Goal: Obtain resource: Download file/media

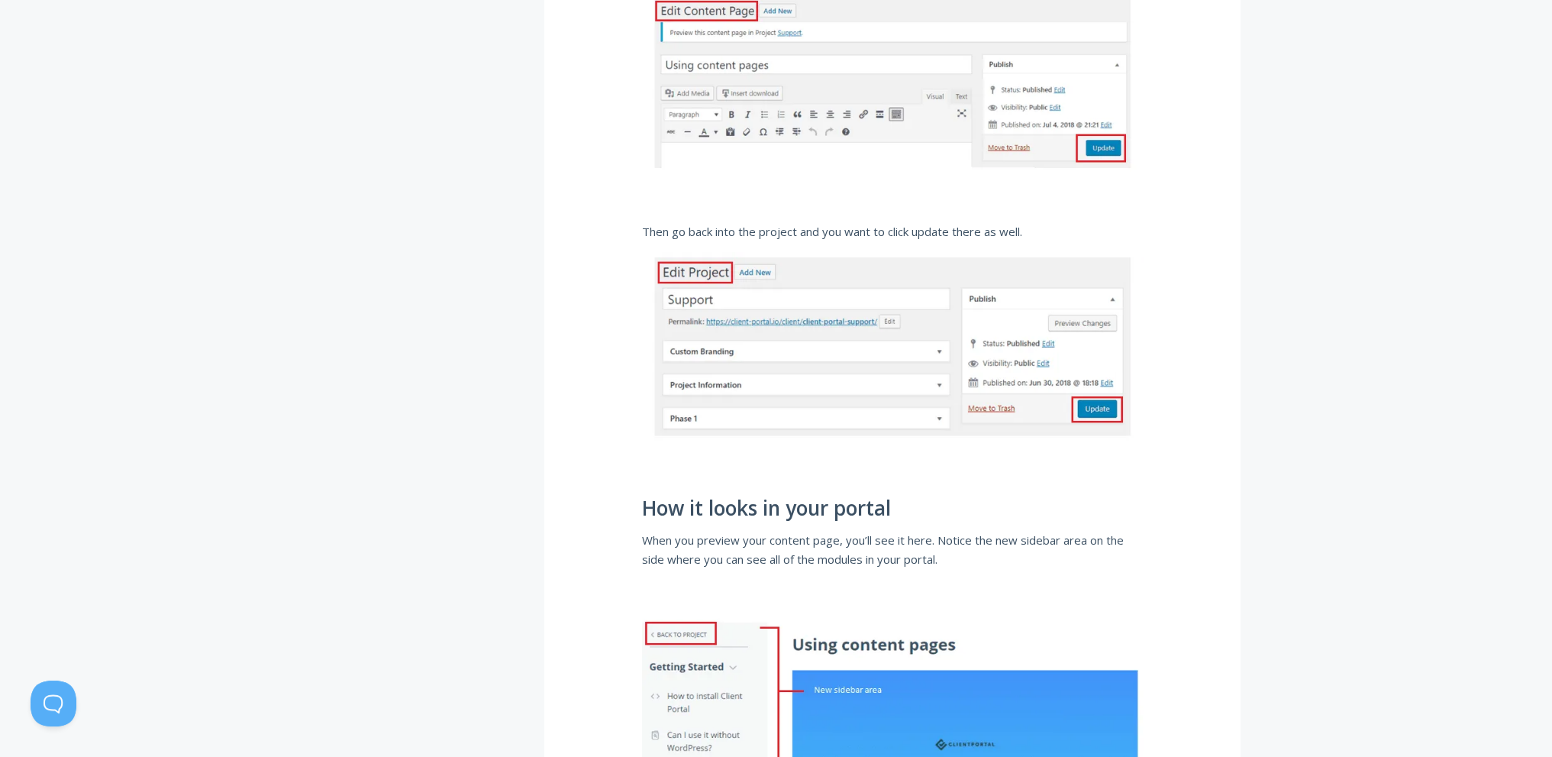
scroll to position [2291, 0]
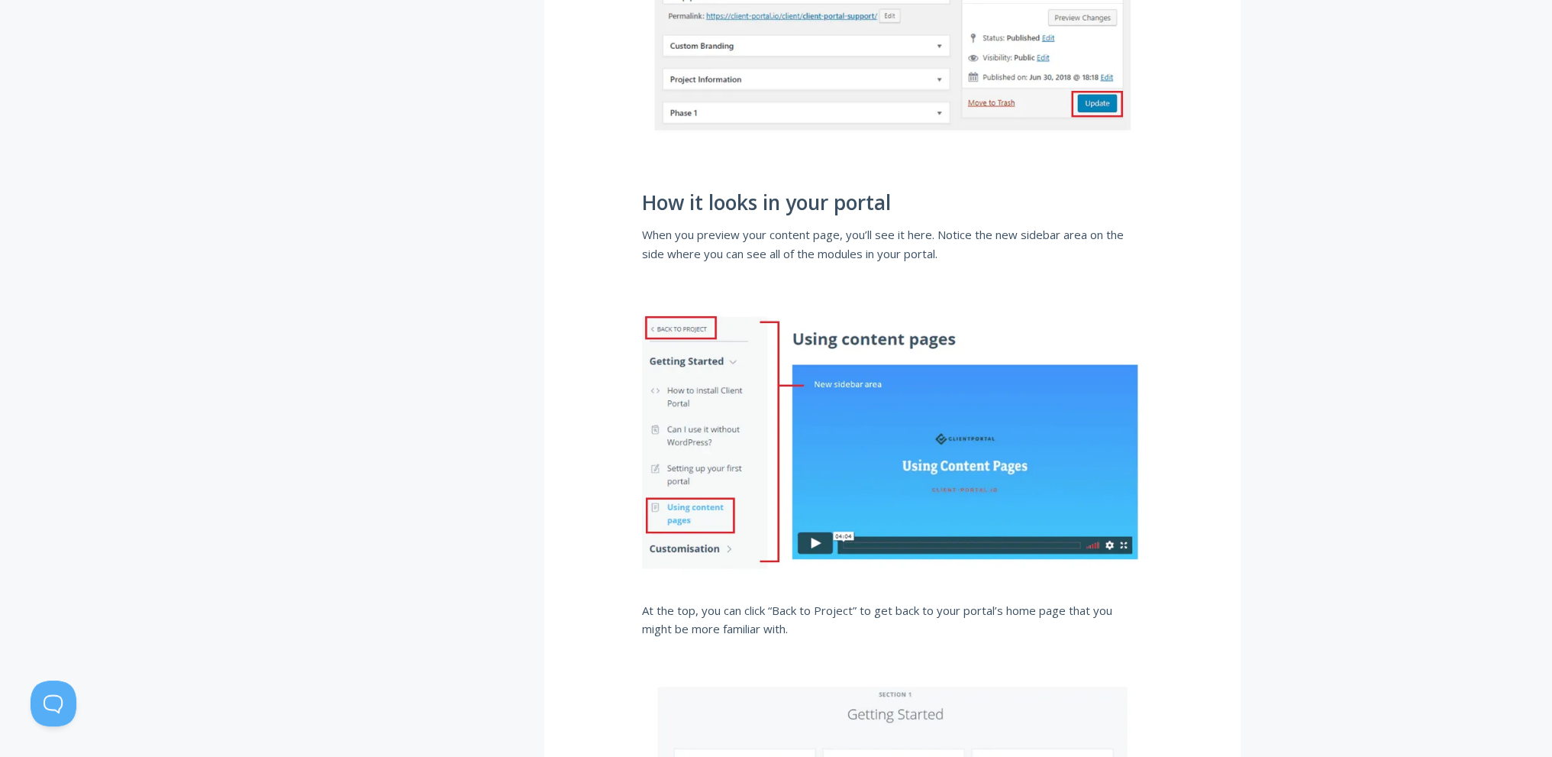
click at [853, 522] on img at bounding box center [892, 445] width 501 height 282
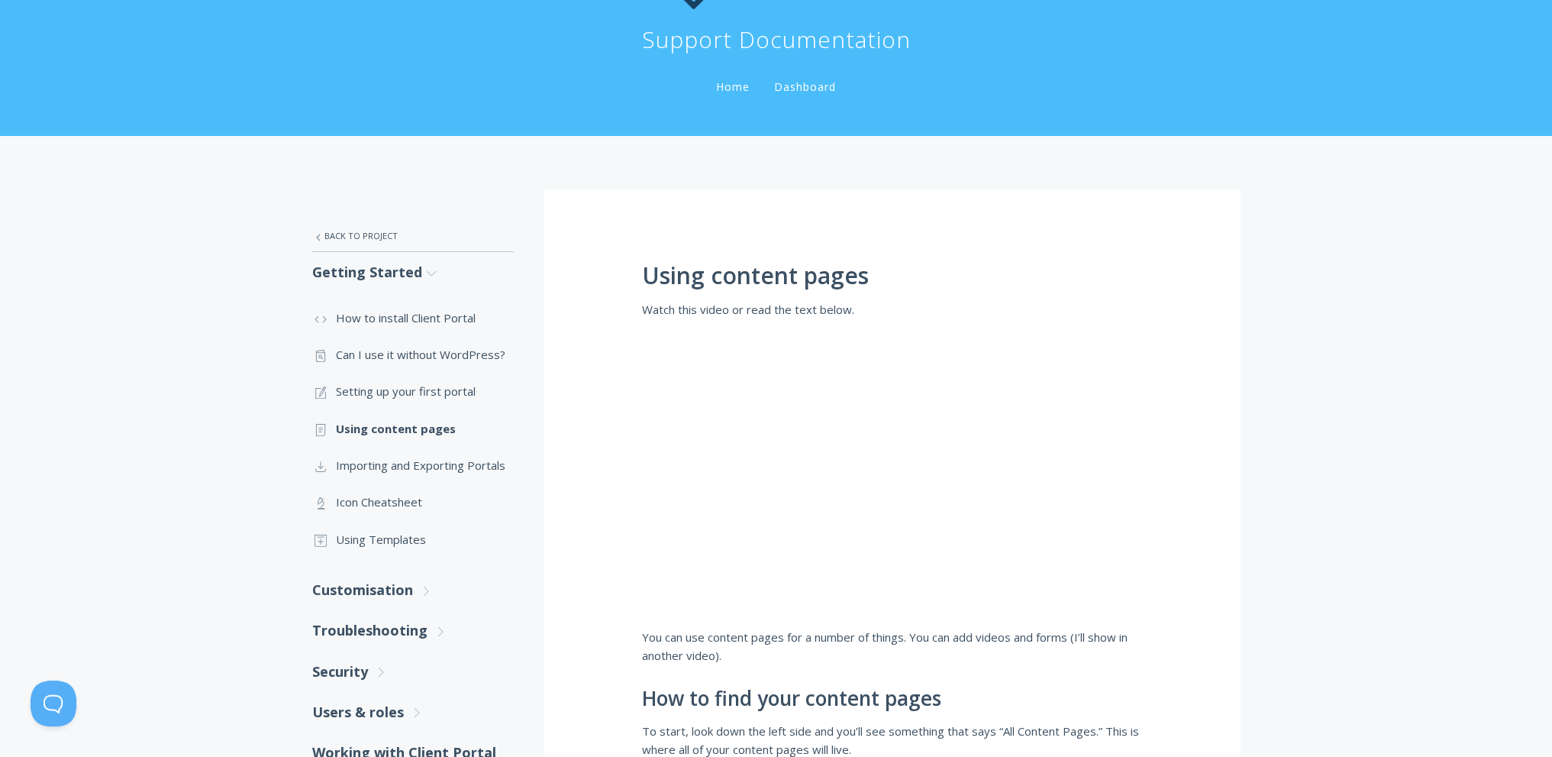
scroll to position [153, 0]
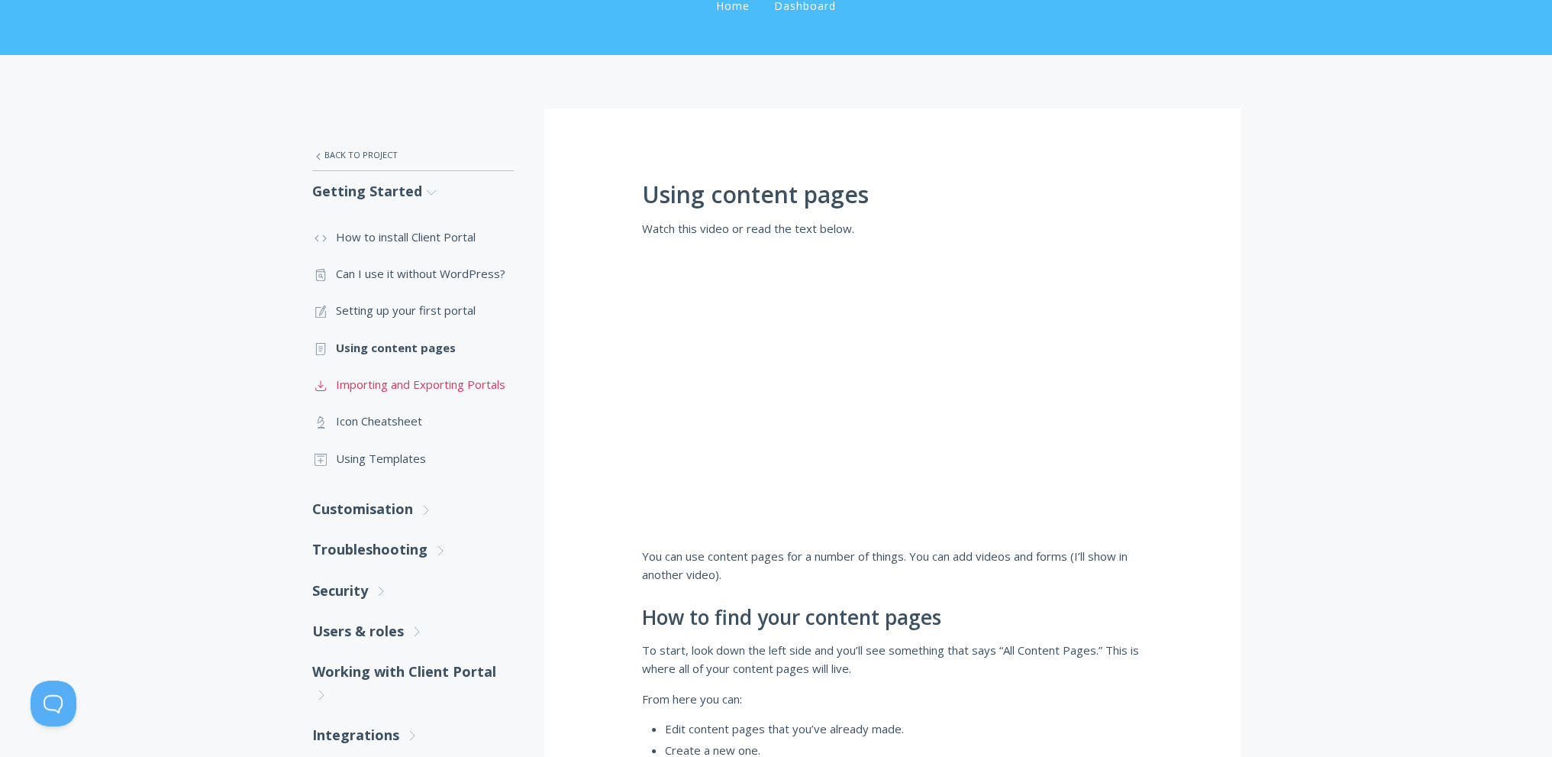
click at [412, 387] on link ".st0{fill:none;stroke:#000000;stroke-width:2;stroke-miterlimit:10;} Untitled-15…" at bounding box center [413, 384] width 202 height 37
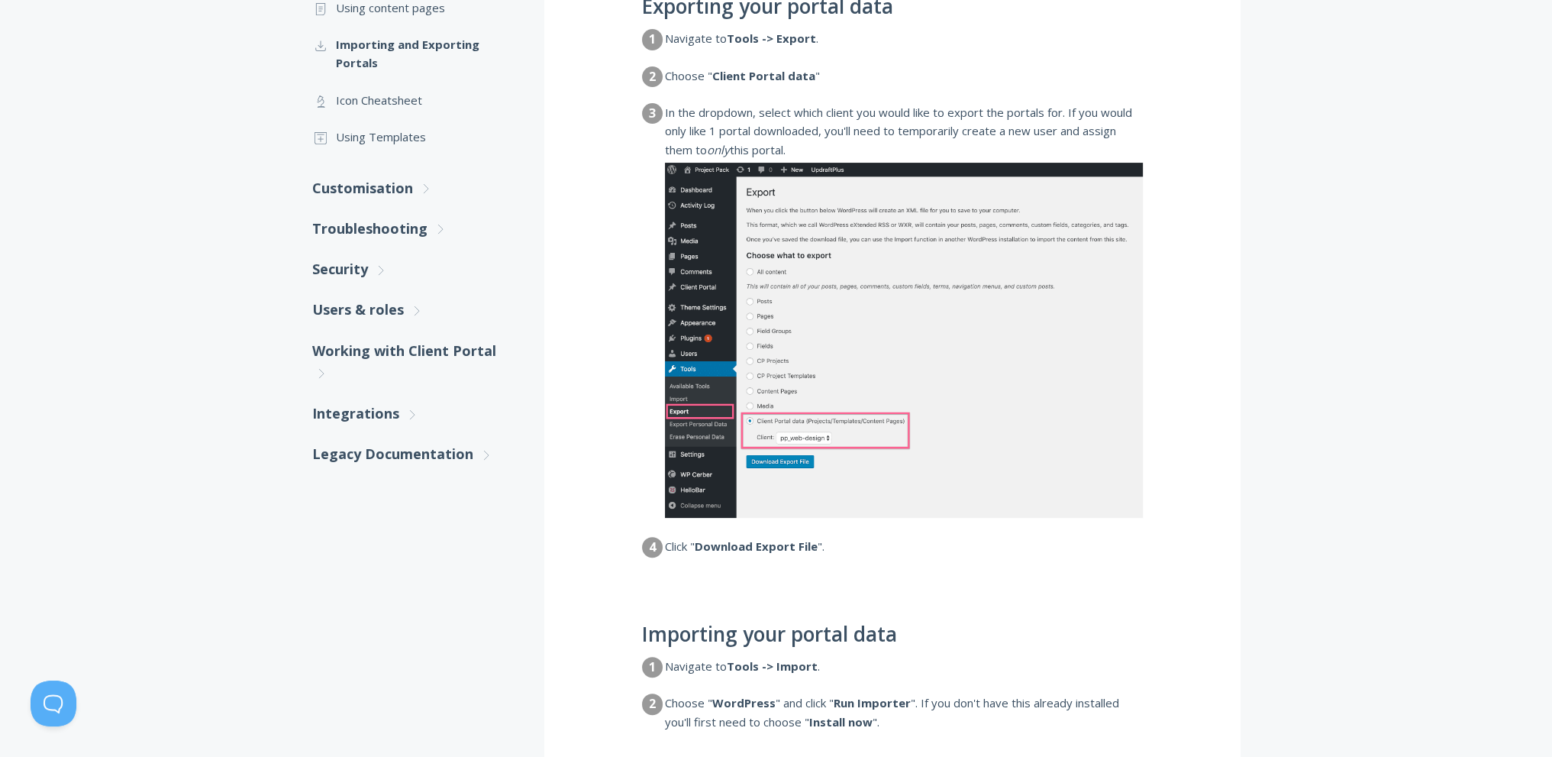
scroll to position [305, 0]
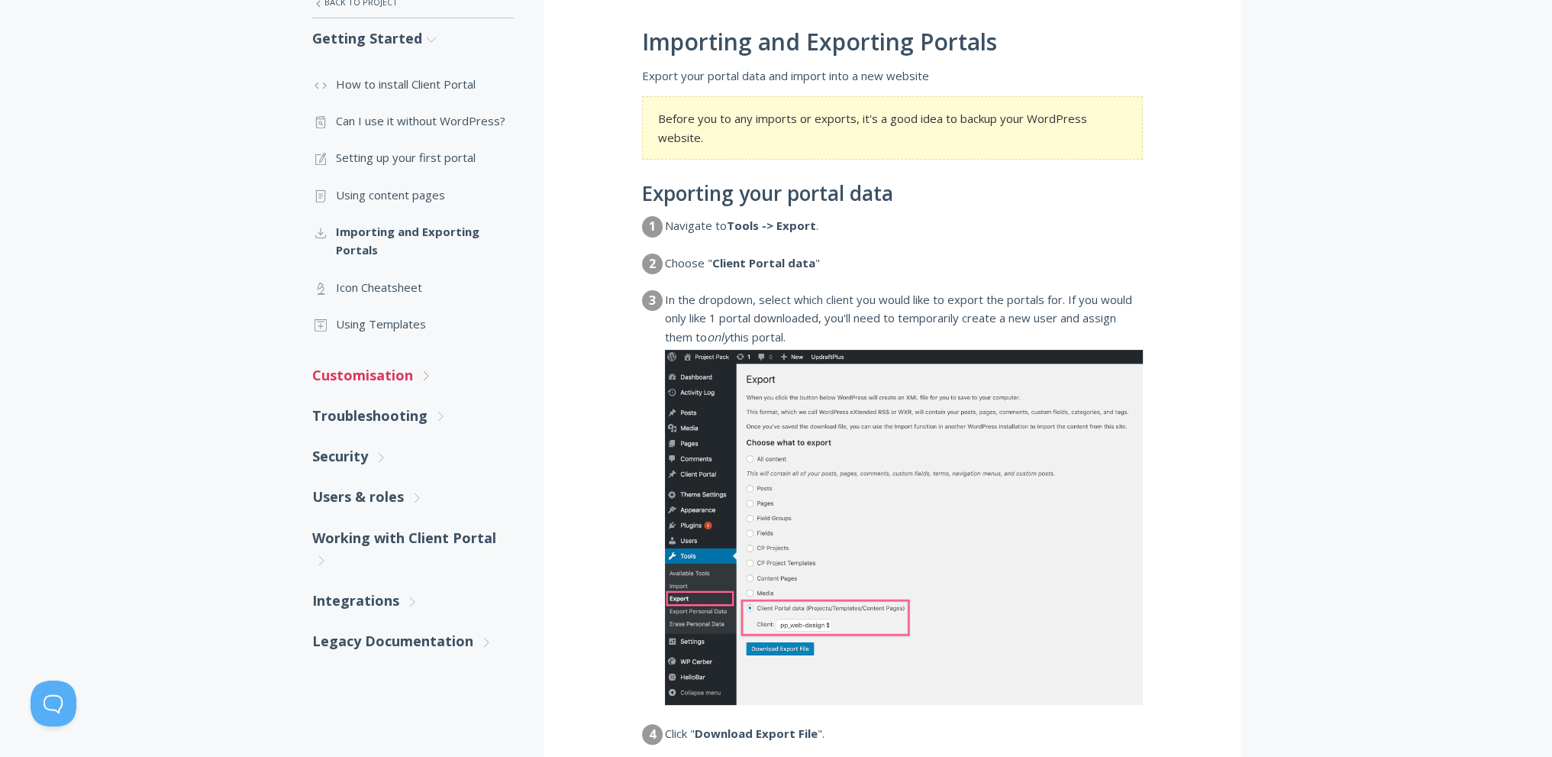
click at [391, 383] on link "Customisation .st0{fill:none;stroke:#000000;stroke-width:2;stroke-miterlimit:10…" at bounding box center [413, 375] width 202 height 40
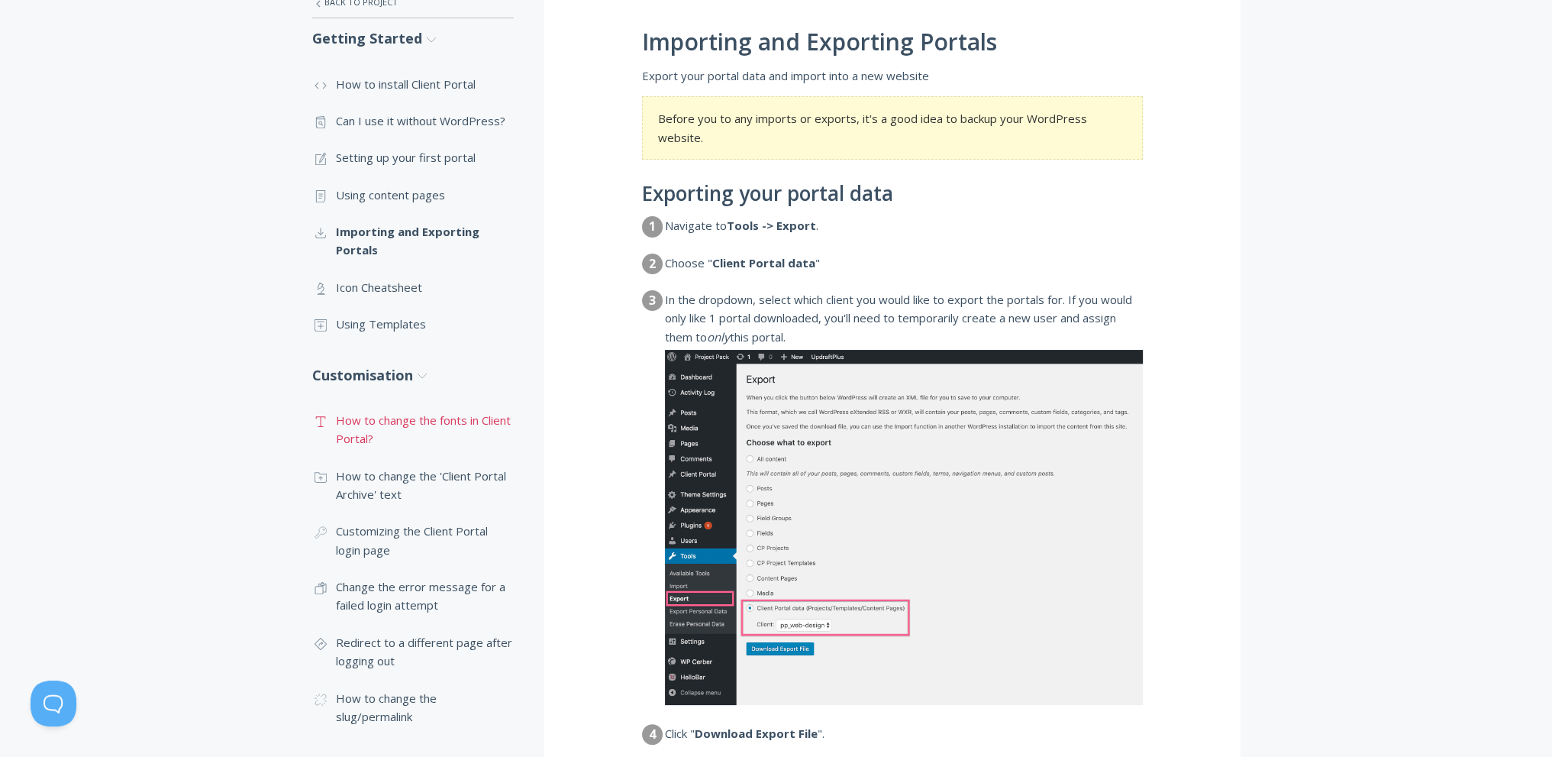
click at [385, 435] on link ".st0{fill:none;stroke:#000000;stroke-width:2;stroke-miterlimit:10;} Untitled-16…" at bounding box center [413, 430] width 202 height 56
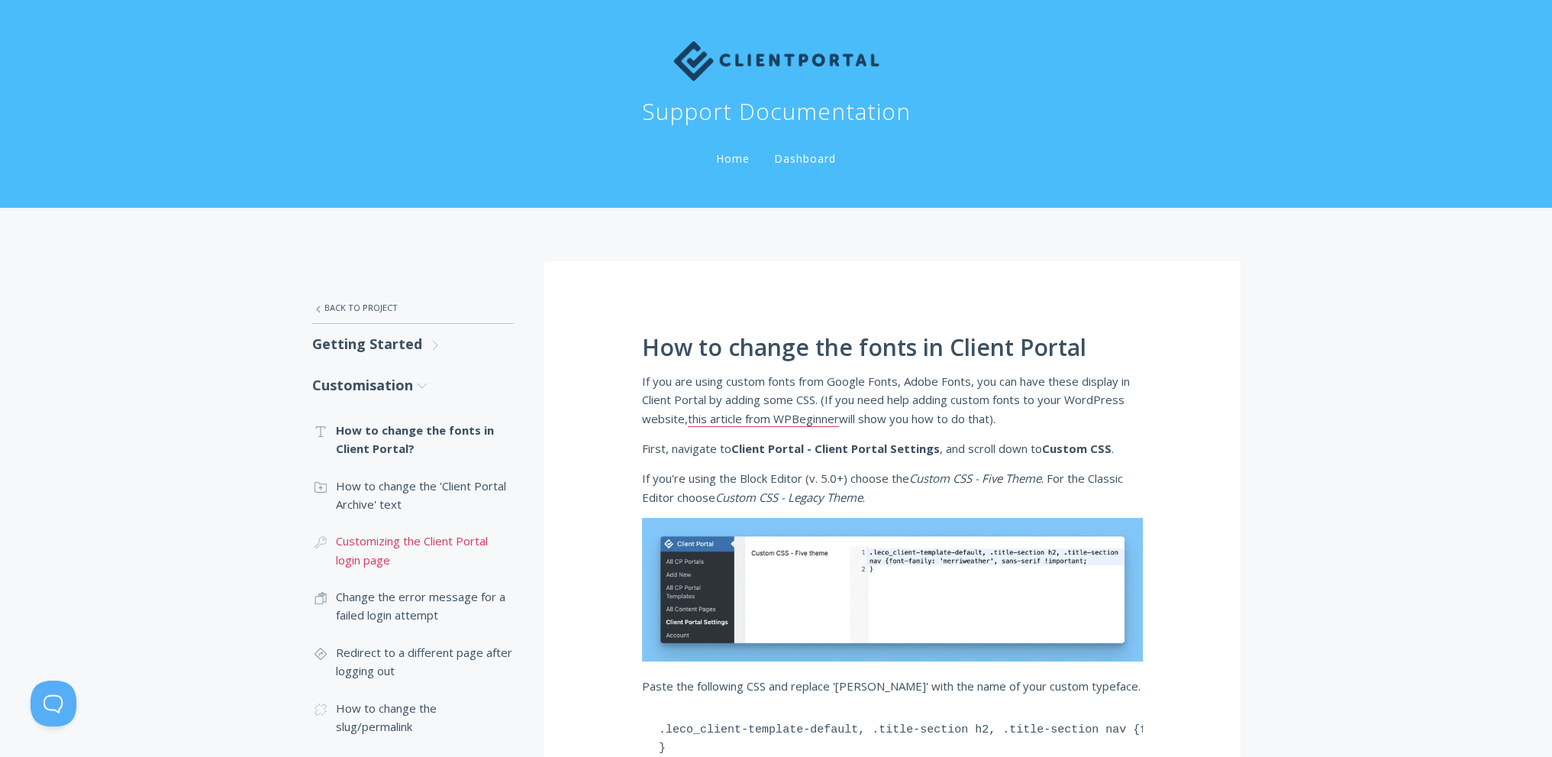
click at [357, 554] on link ".cls-1{fill:none;stroke:#000;stroke-miterlimit:10;stroke-width:2px;} 1. General…" at bounding box center [413, 550] width 202 height 56
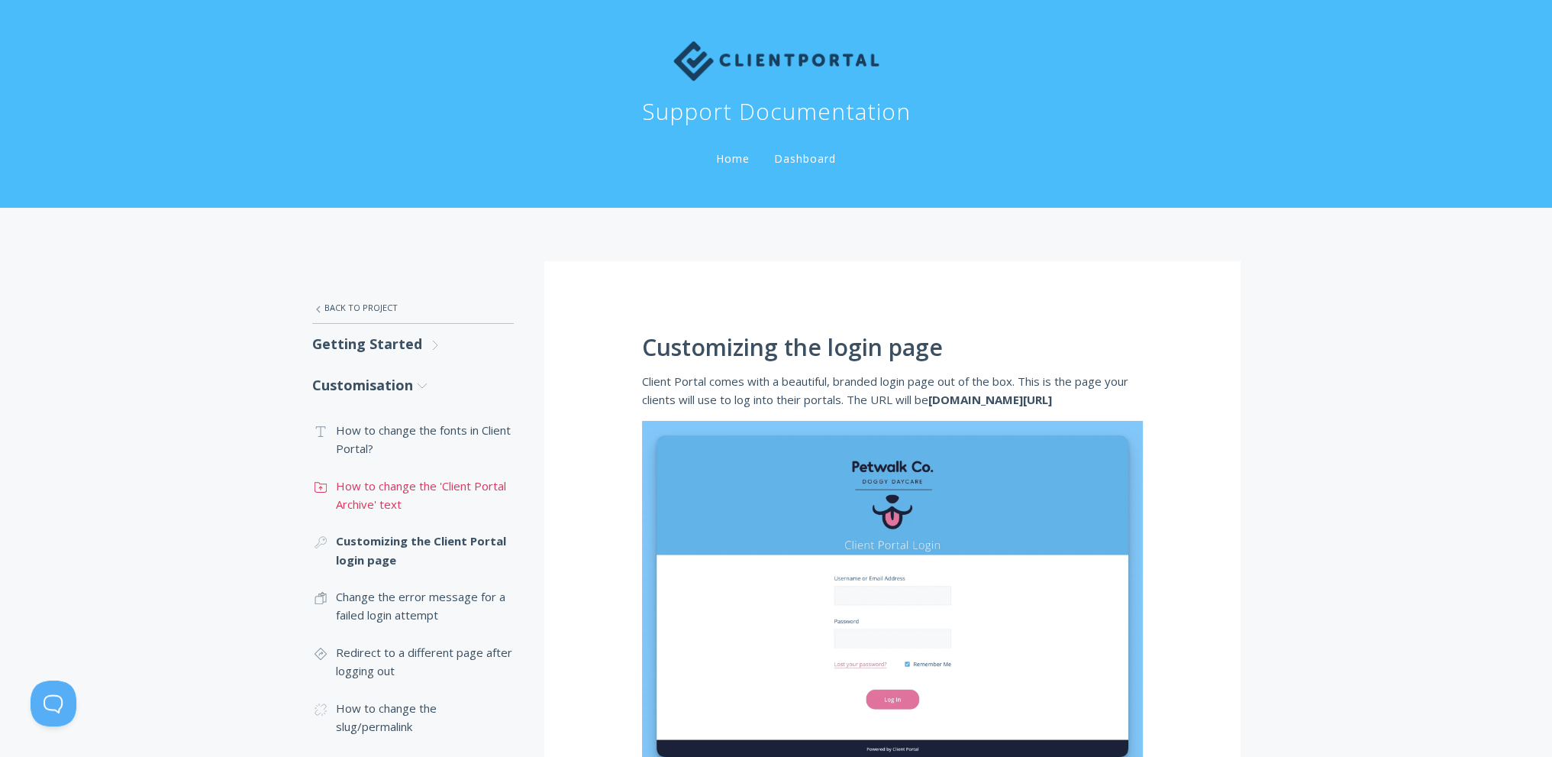
click at [370, 487] on link ".st0{fill:none;stroke:#000000;stroke-width:2;stroke-miterlimit:10;} Untitled-15…" at bounding box center [413, 495] width 202 height 56
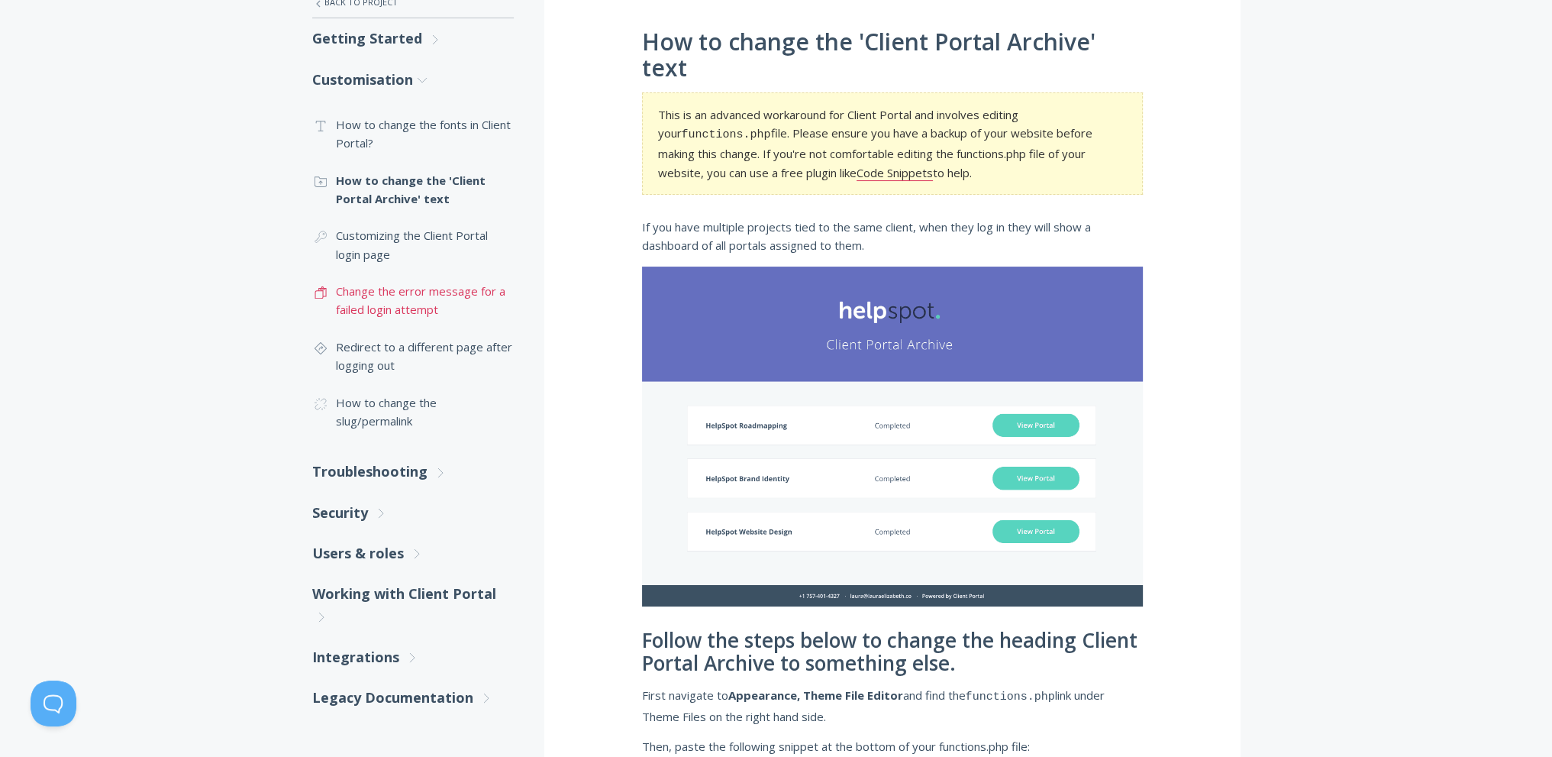
click at [412, 296] on link ".st0{fill:none;stroke:#000000;stroke-width:2;stroke-miterlimit:10;} Untitled-16…" at bounding box center [413, 301] width 202 height 56
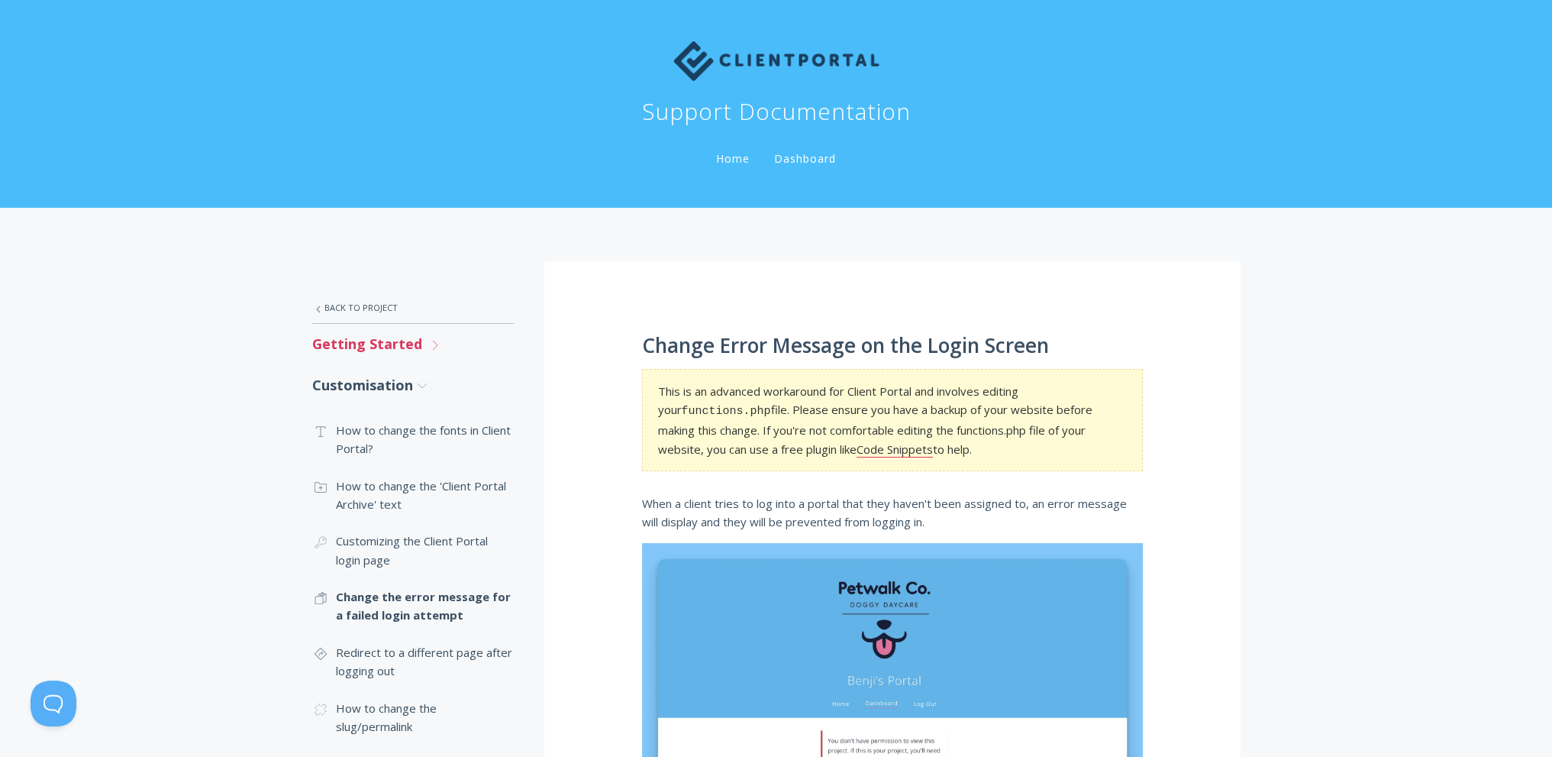
click at [412, 344] on link "Getting Started .st0{fill:none;stroke:#000000;stroke-width:2;stroke-miterlimit:…" at bounding box center [413, 344] width 202 height 40
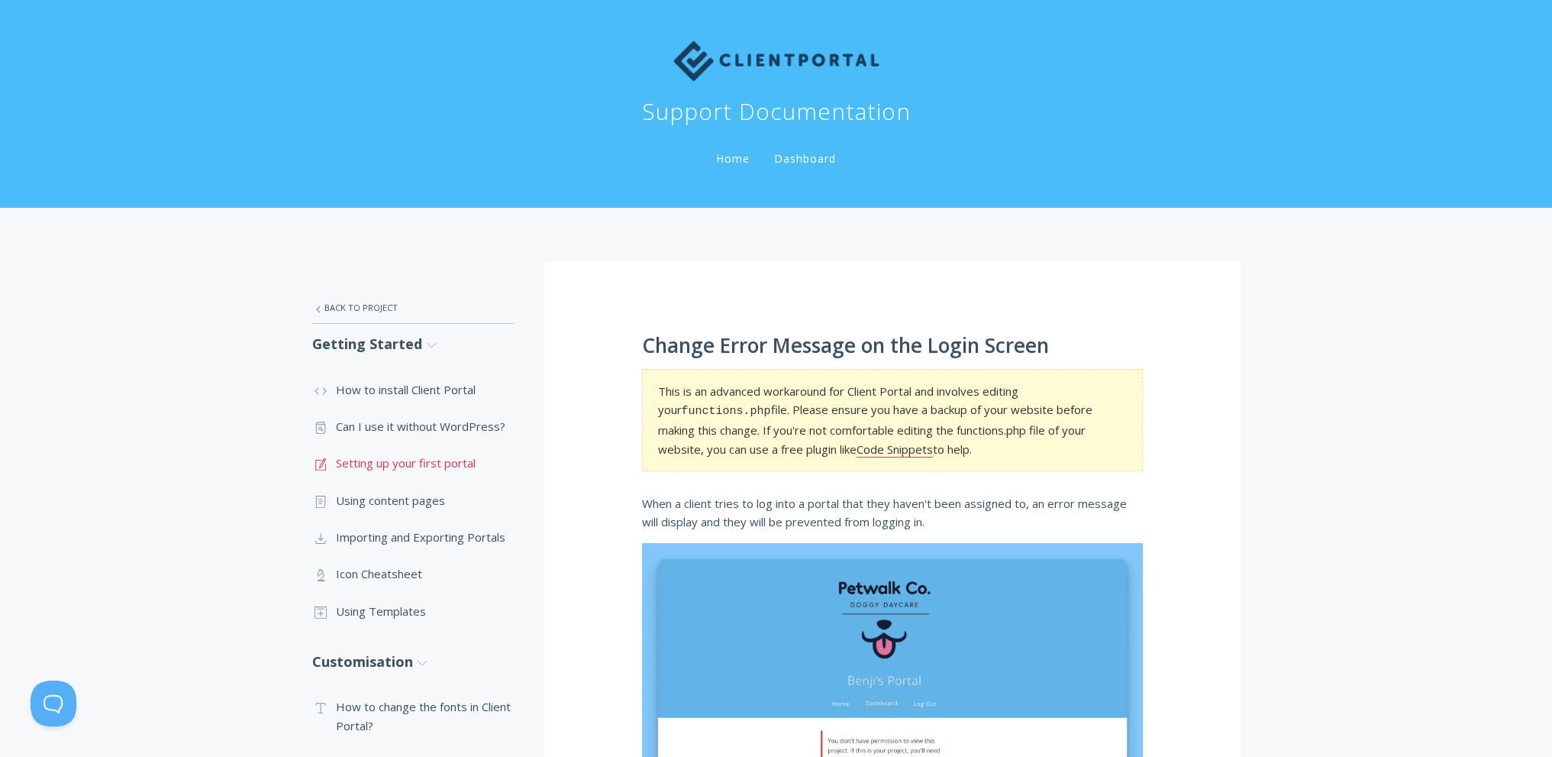
click at [422, 460] on link ".st0{fill:none;stroke:#000000;stroke-width:2;stroke-miterlimit:10;} 1. General …" at bounding box center [413, 462] width 202 height 37
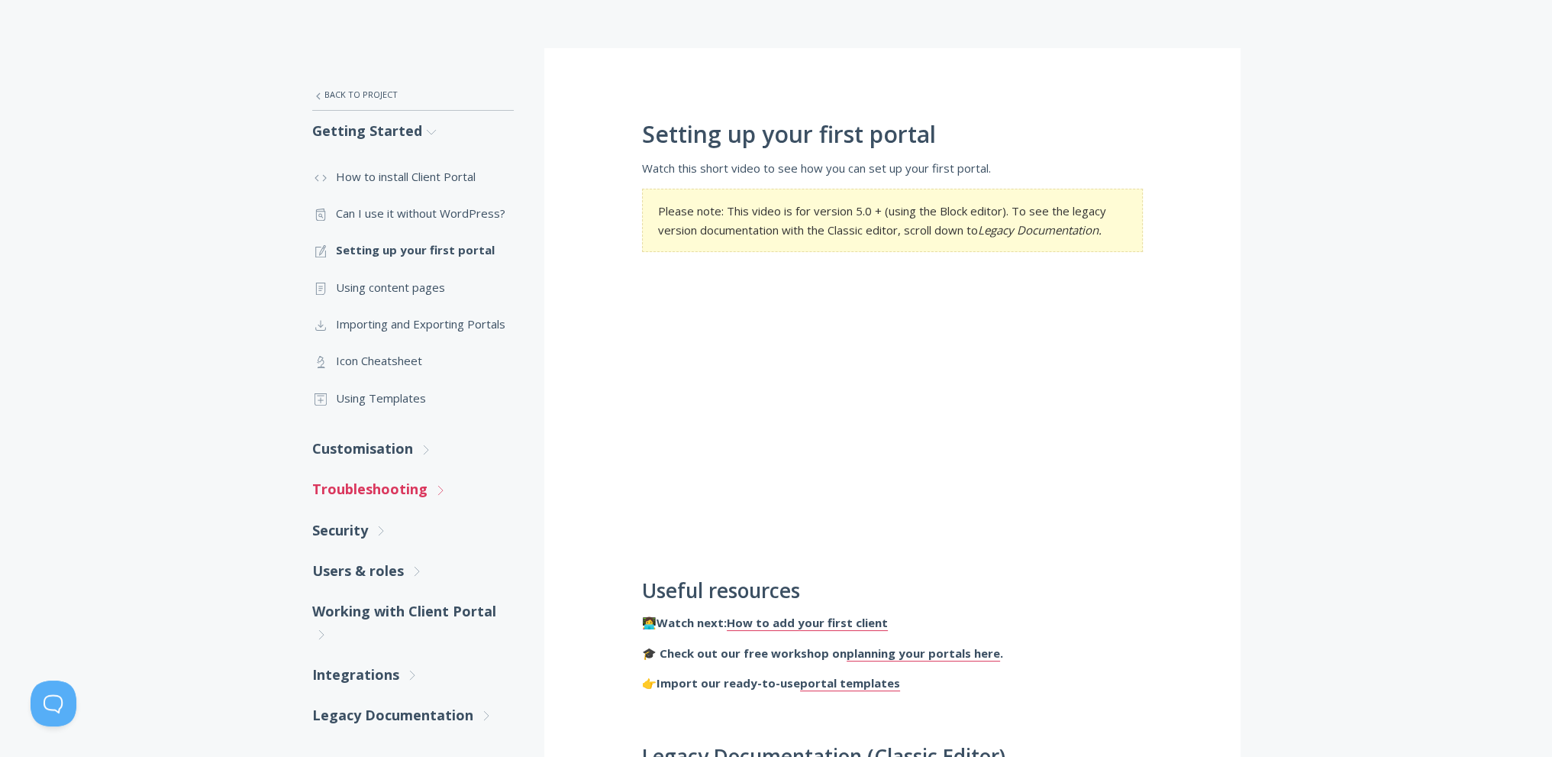
scroll to position [229, 0]
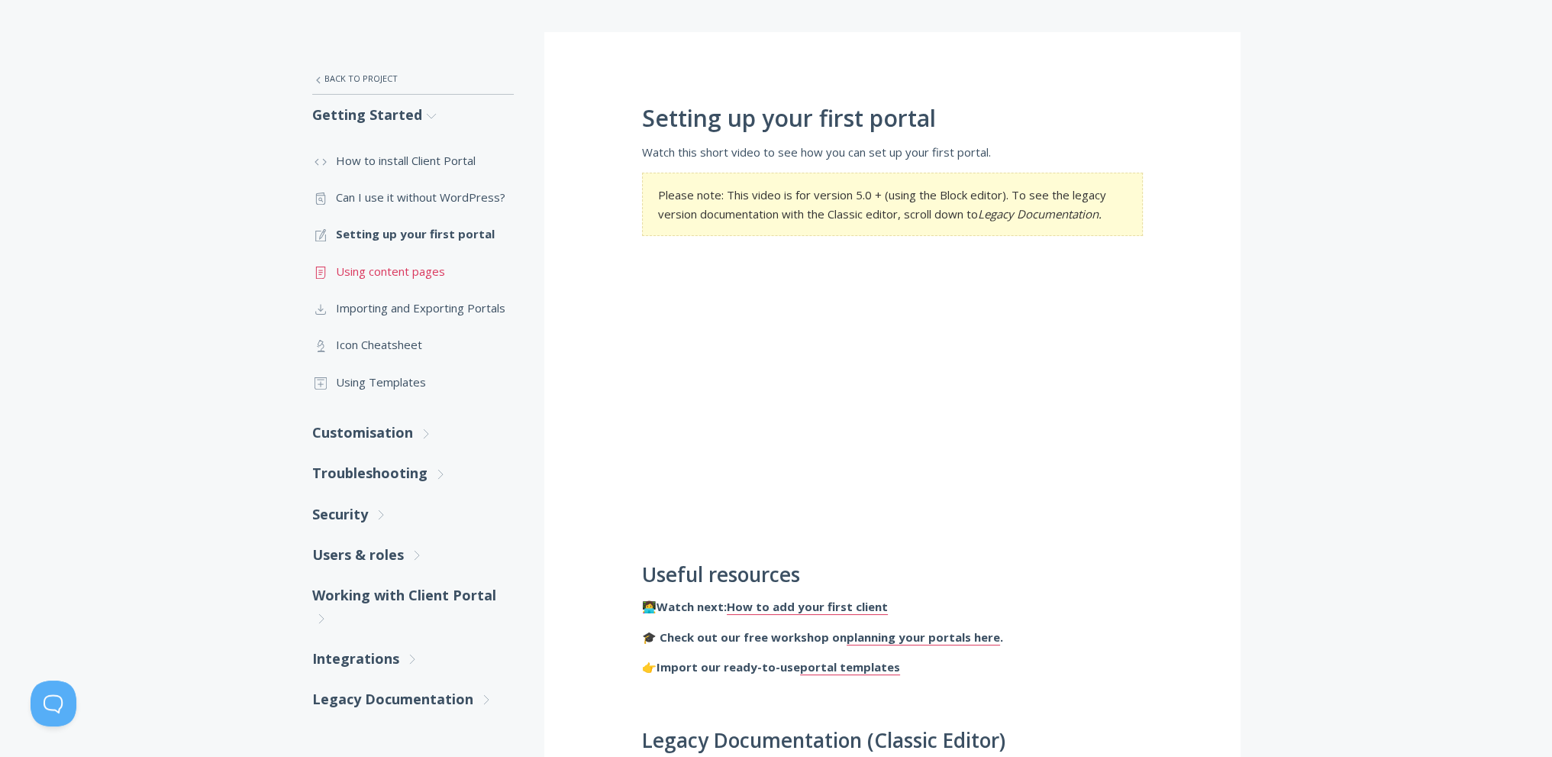
click at [388, 277] on link ".st0{fill:none;stroke:#000000;stroke-width:2;stroke-miterlimit:10;} Untitled-15…" at bounding box center [413, 271] width 202 height 37
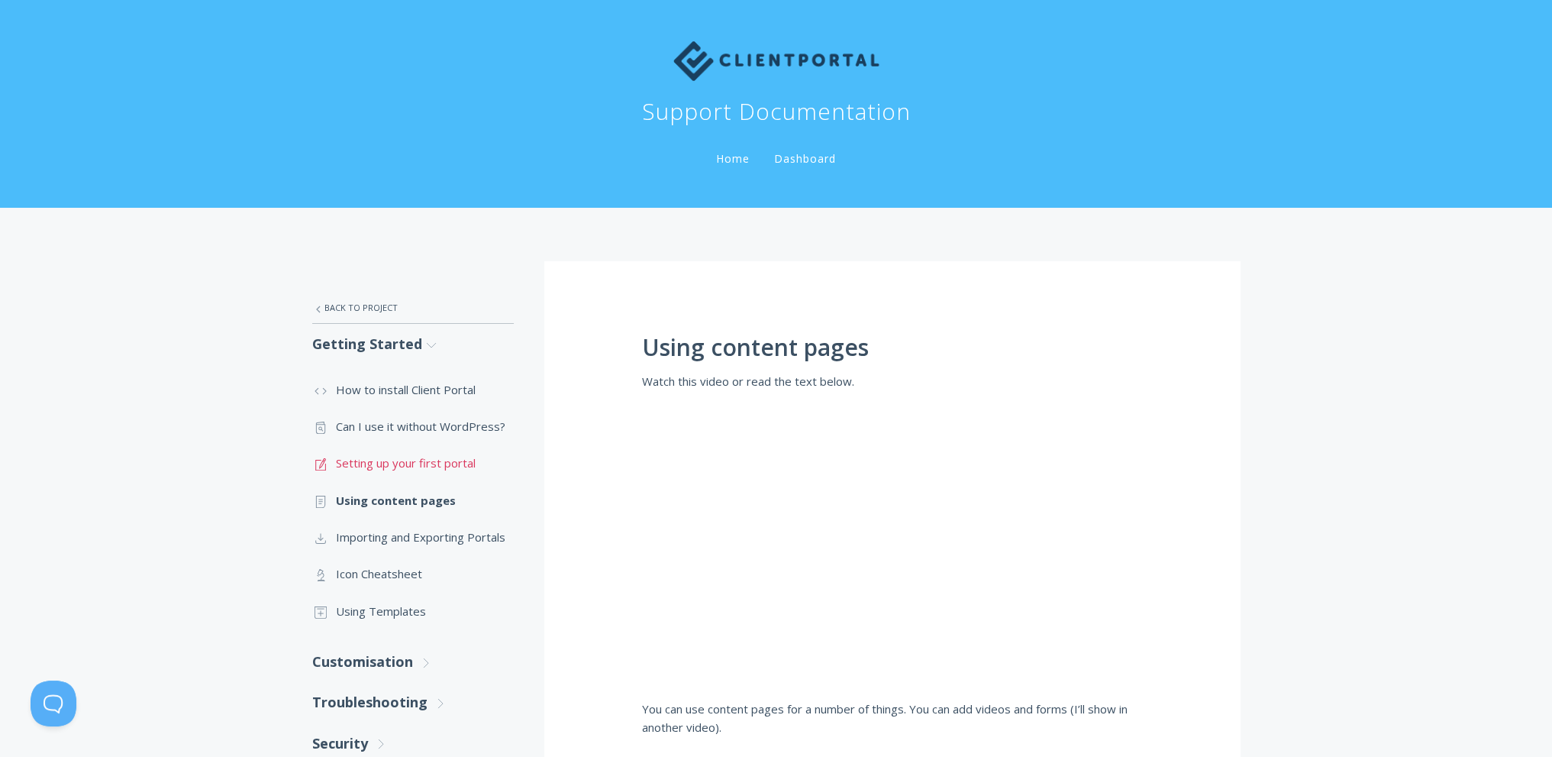
click at [397, 469] on link ".st0{fill:none;stroke:#000000;stroke-width:2;stroke-miterlimit:10;} 1. General …" at bounding box center [413, 462] width 202 height 37
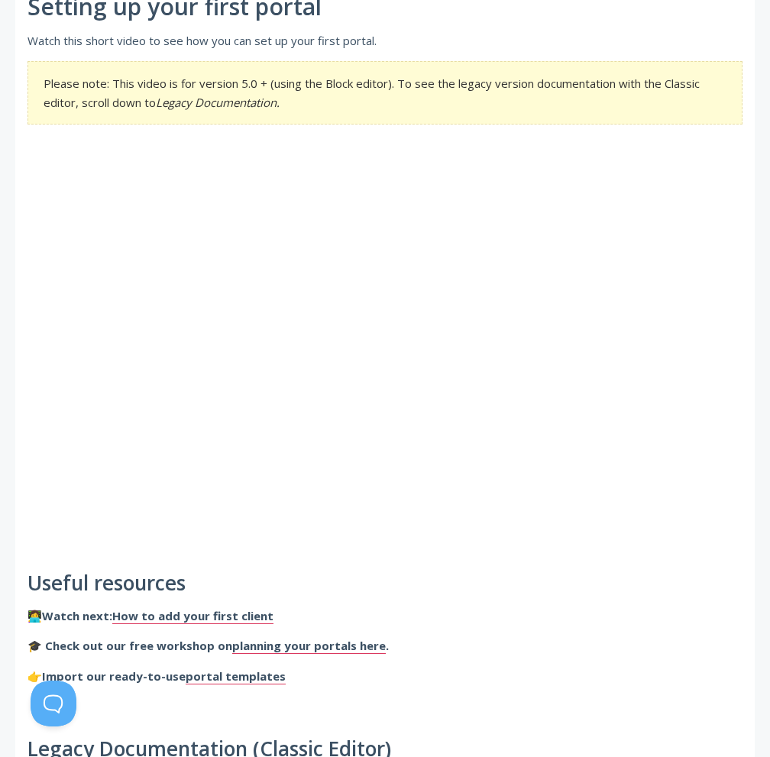
scroll to position [76, 0]
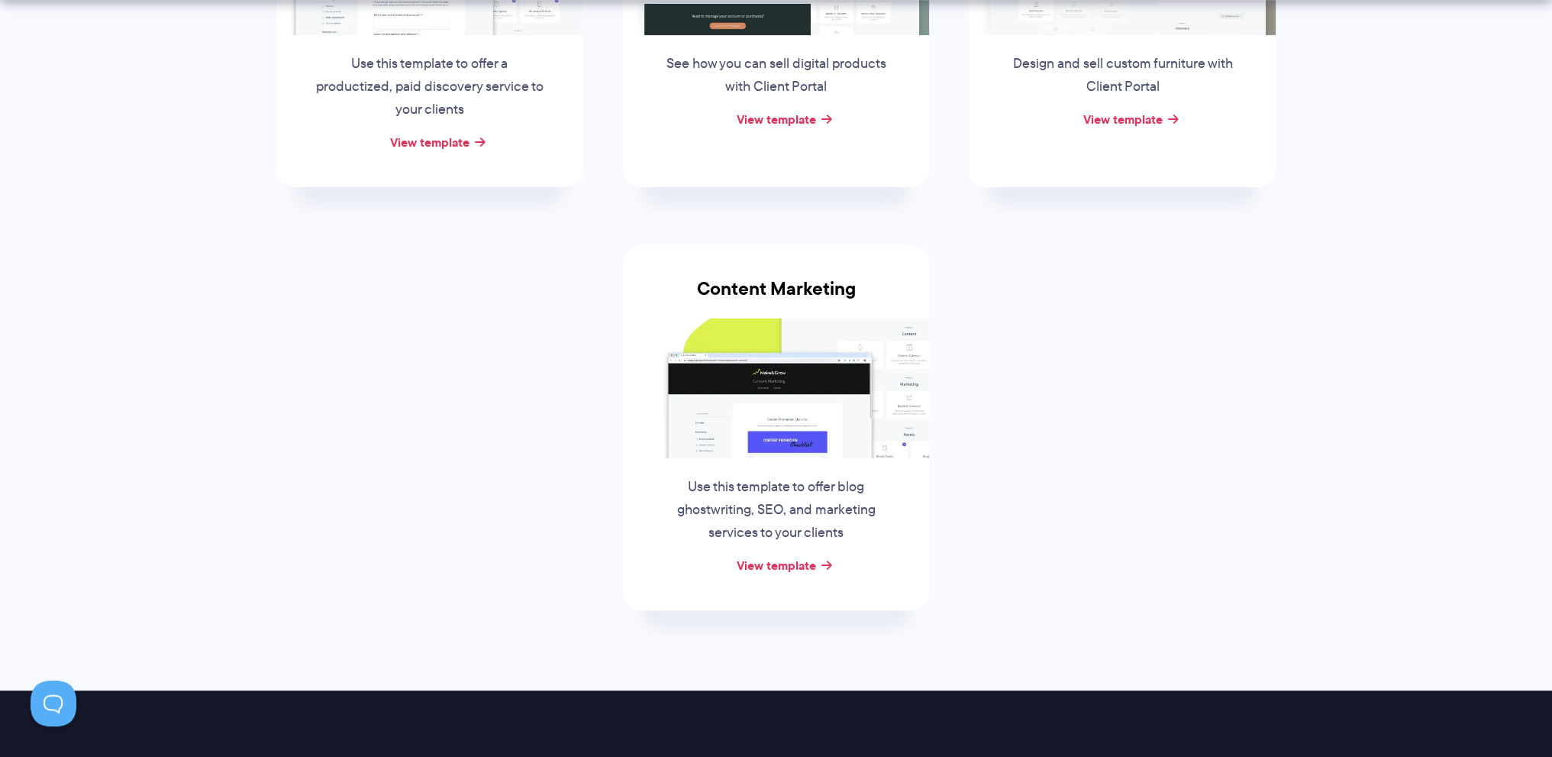
scroll to position [535, 0]
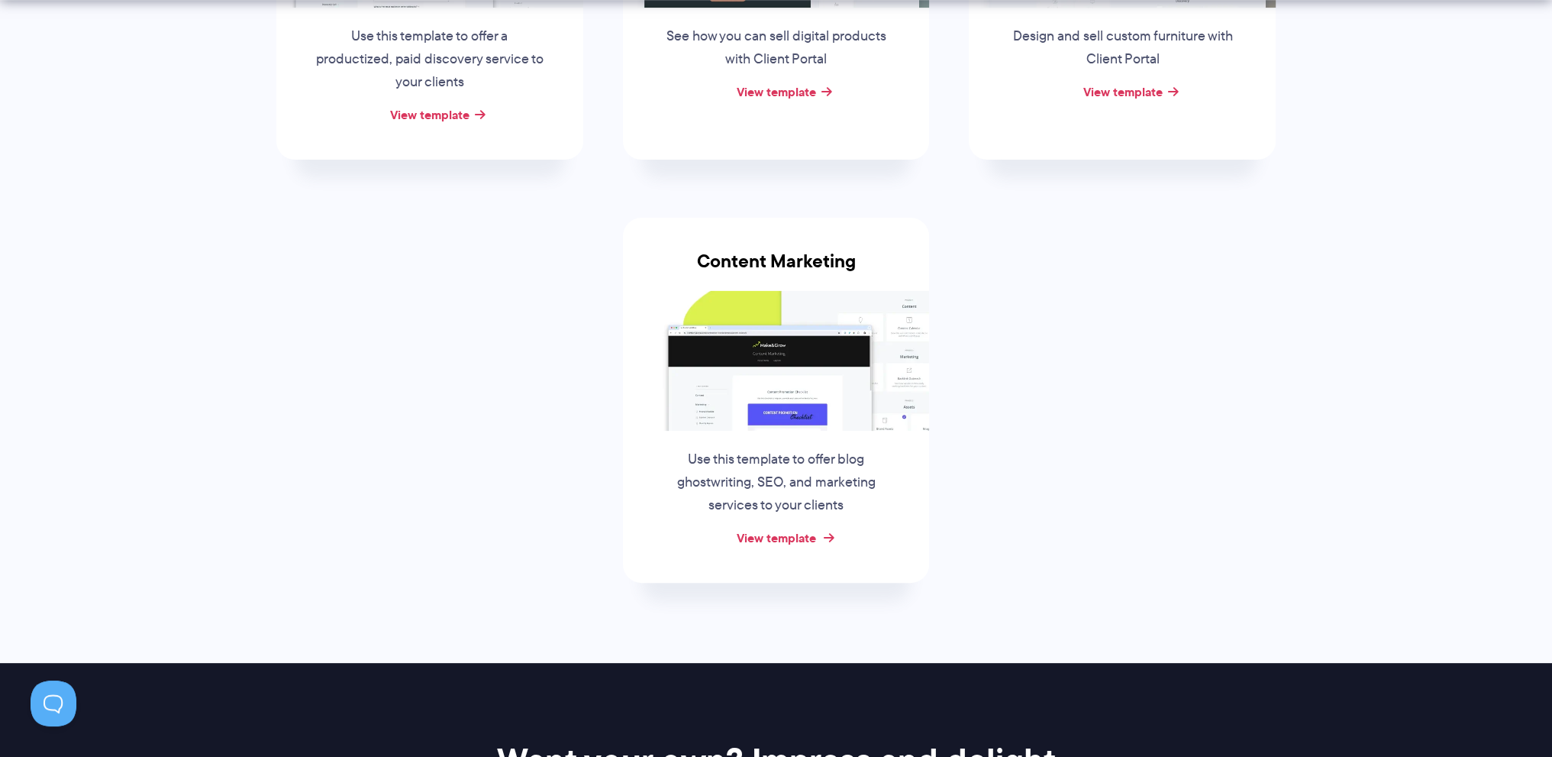
click at [770, 535] on link "View template" at bounding box center [775, 537] width 79 height 18
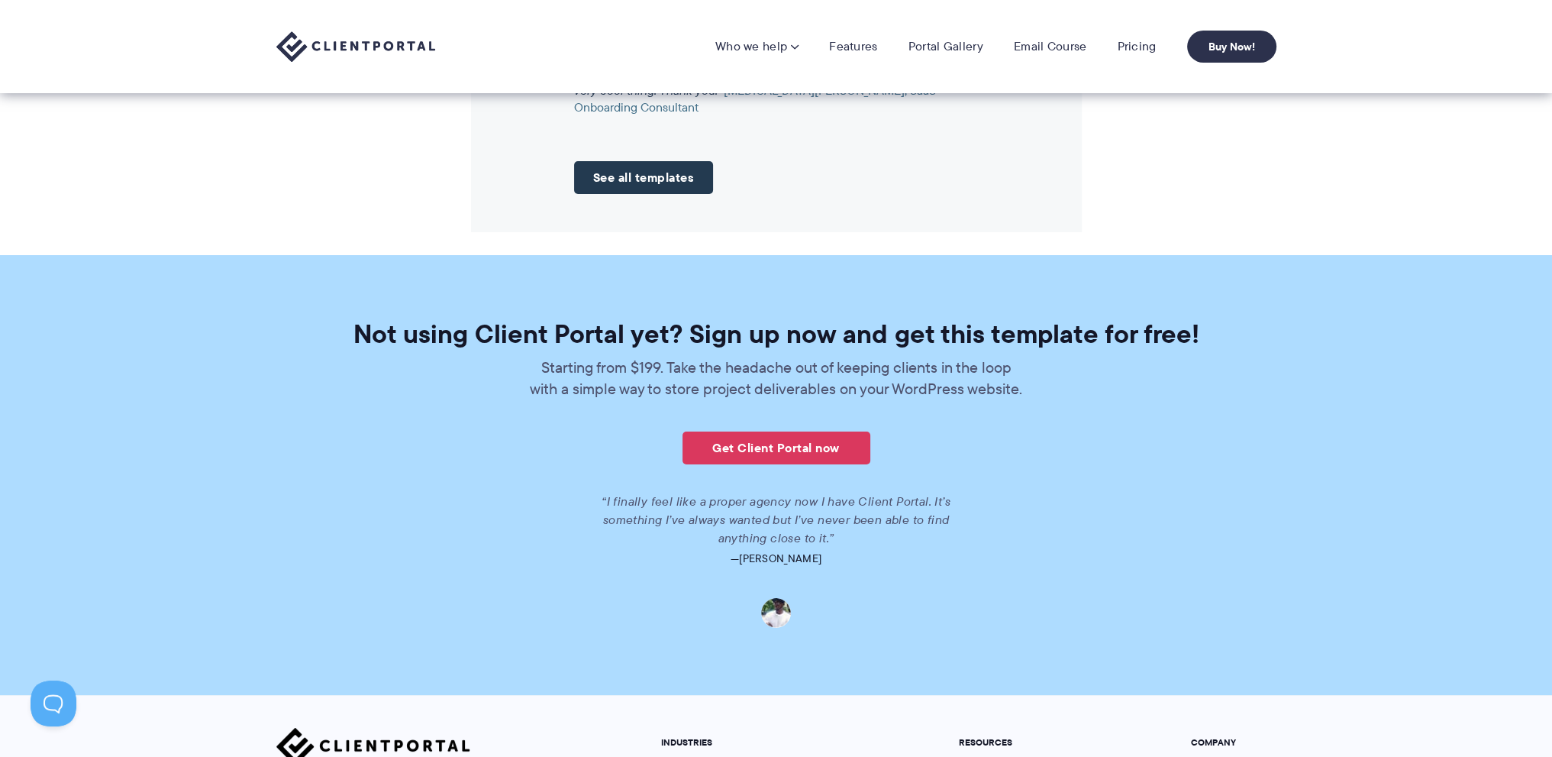
scroll to position [1604, 0]
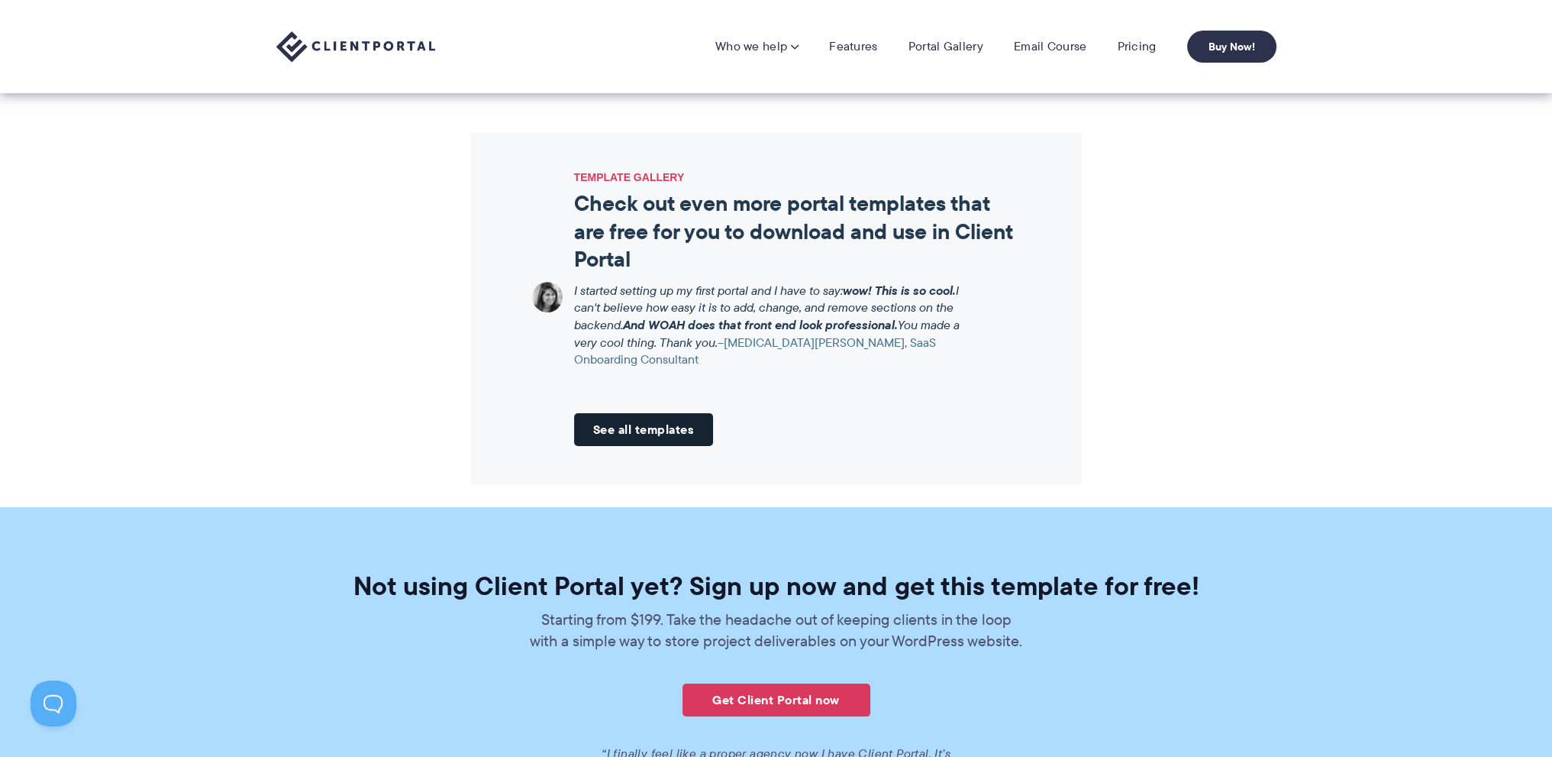
click at [633, 438] on link "See all templates" at bounding box center [644, 429] width 140 height 33
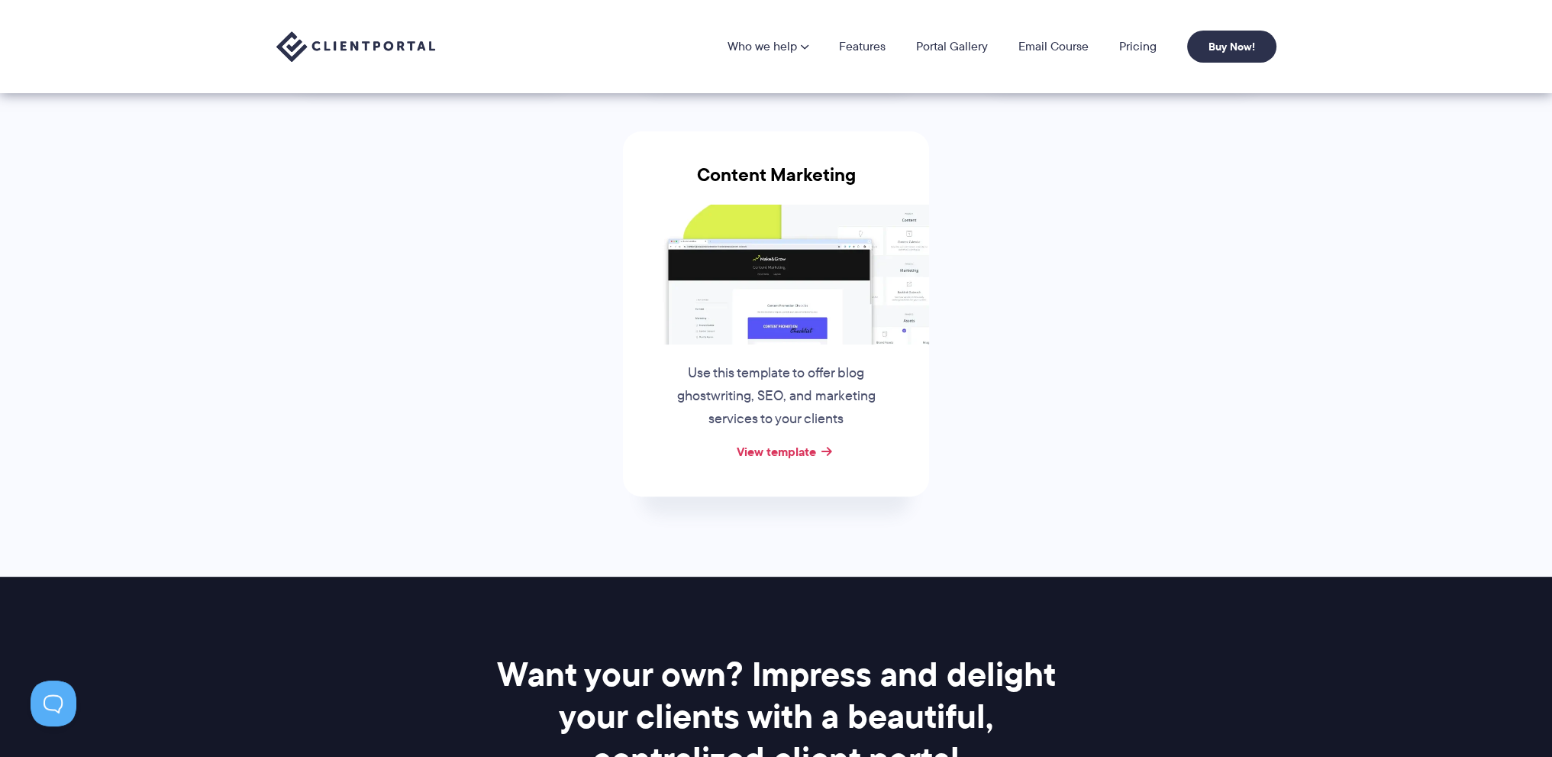
scroll to position [423, 0]
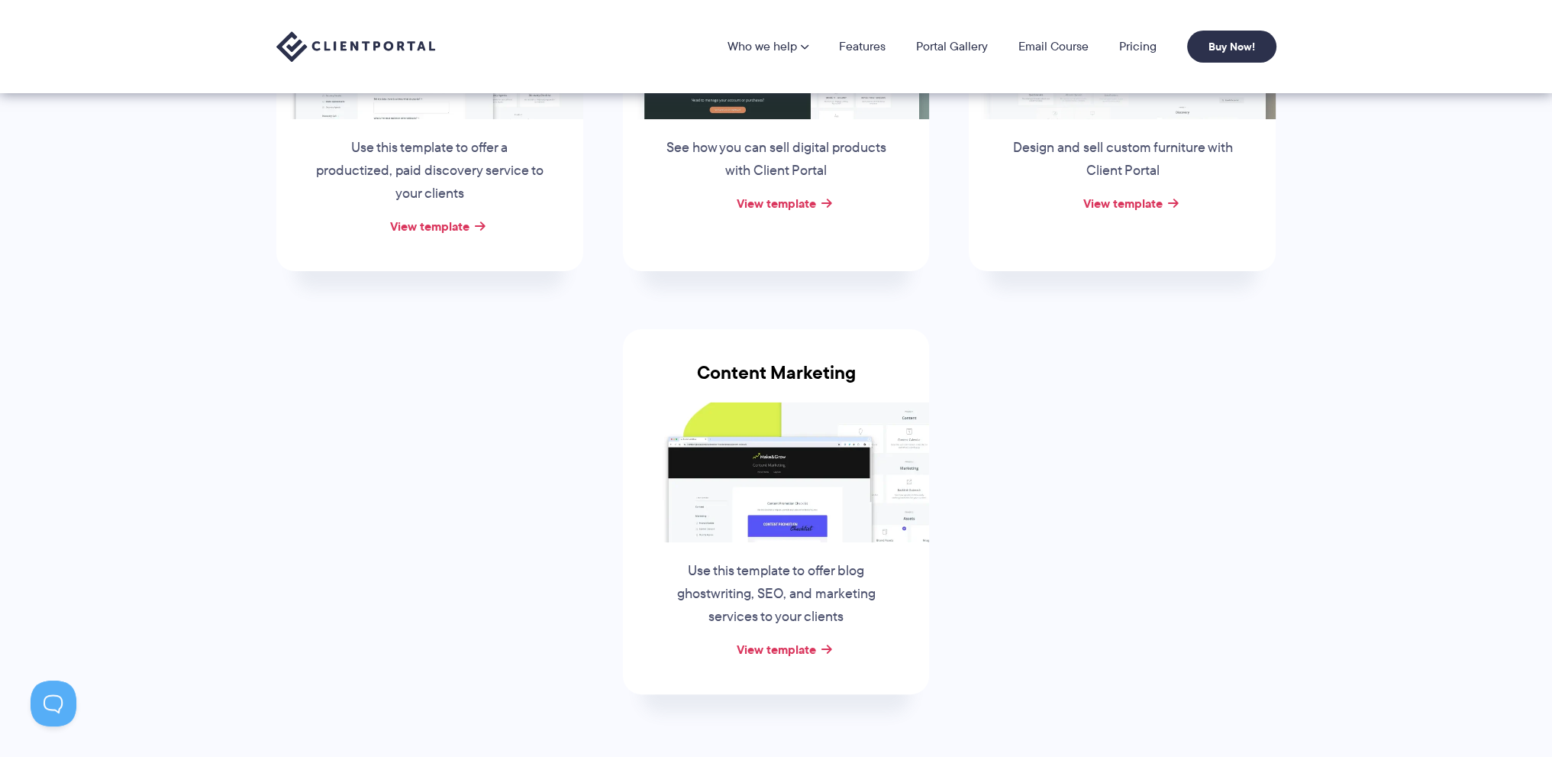
click at [780, 659] on div "Content Marketing Use this template to offer blog ghostwriting, SEO, and market…" at bounding box center [776, 511] width 307 height 365
click at [781, 654] on link "View template" at bounding box center [775, 649] width 79 height 18
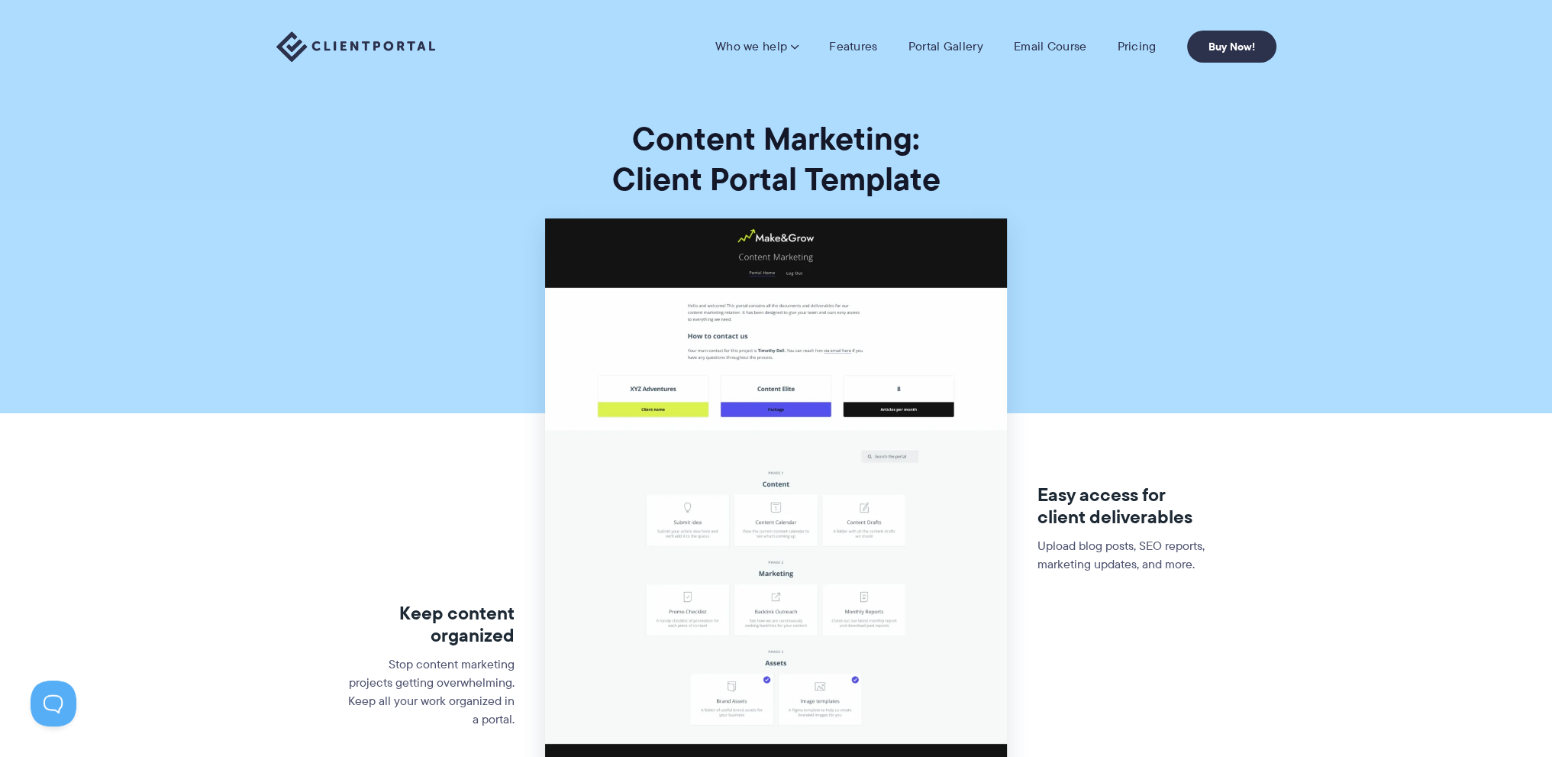
click at [801, 547] on img at bounding box center [776, 527] width 462 height 619
click at [785, 515] on img at bounding box center [776, 527] width 462 height 619
click at [858, 370] on img at bounding box center [776, 527] width 462 height 619
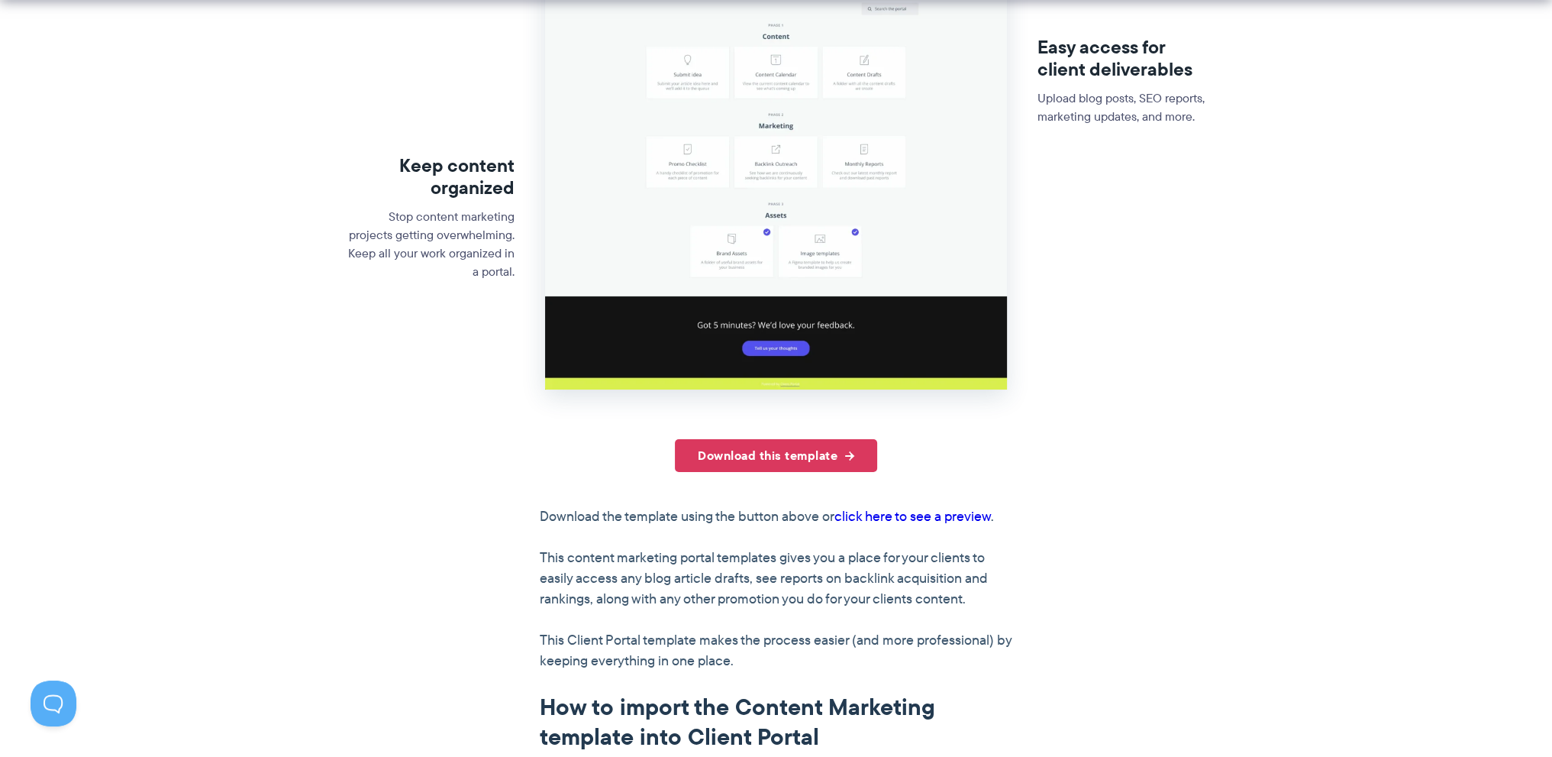
scroll to position [458, 0]
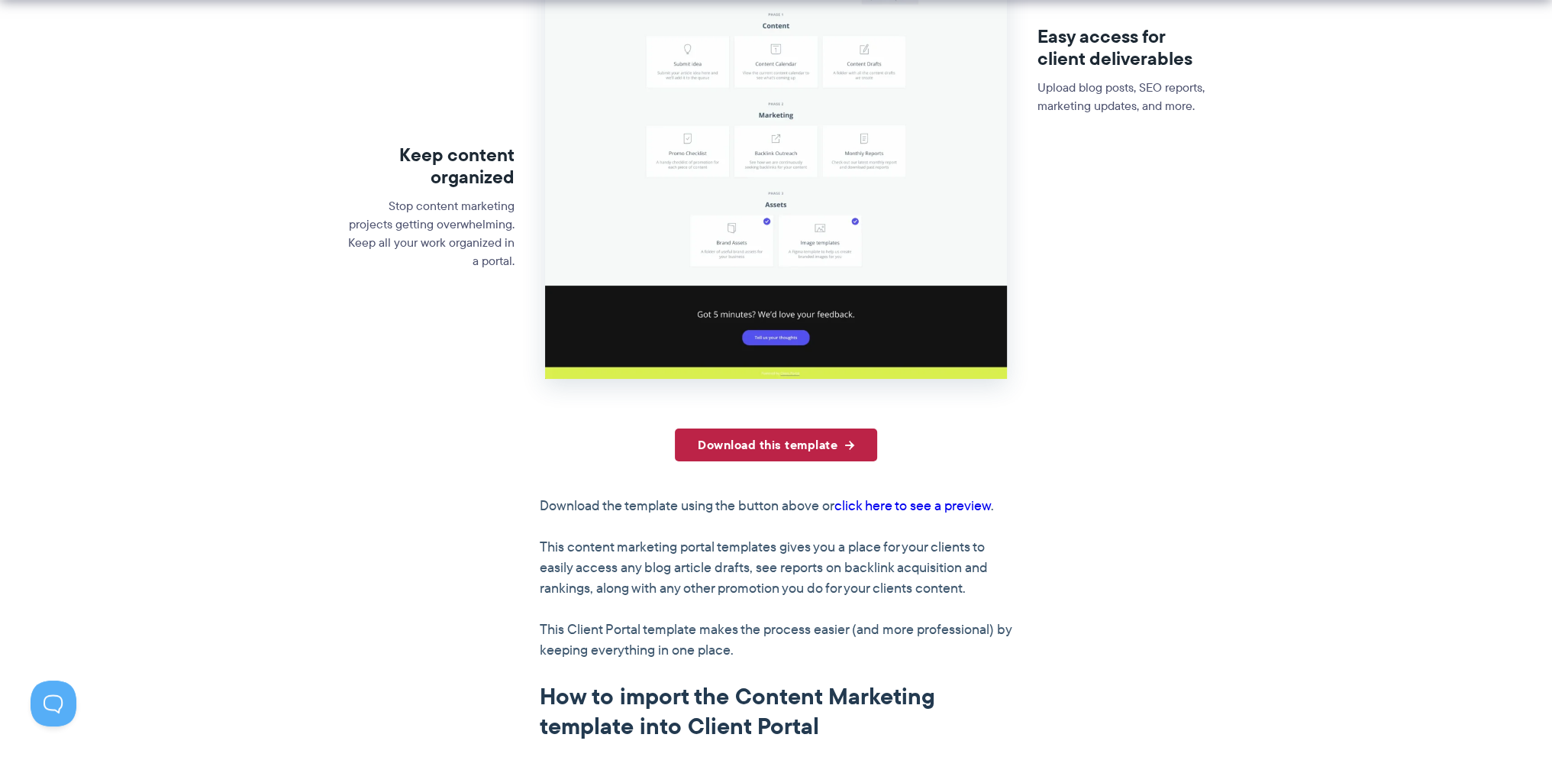
click at [785, 448] on link "Download this template" at bounding box center [776, 444] width 202 height 33
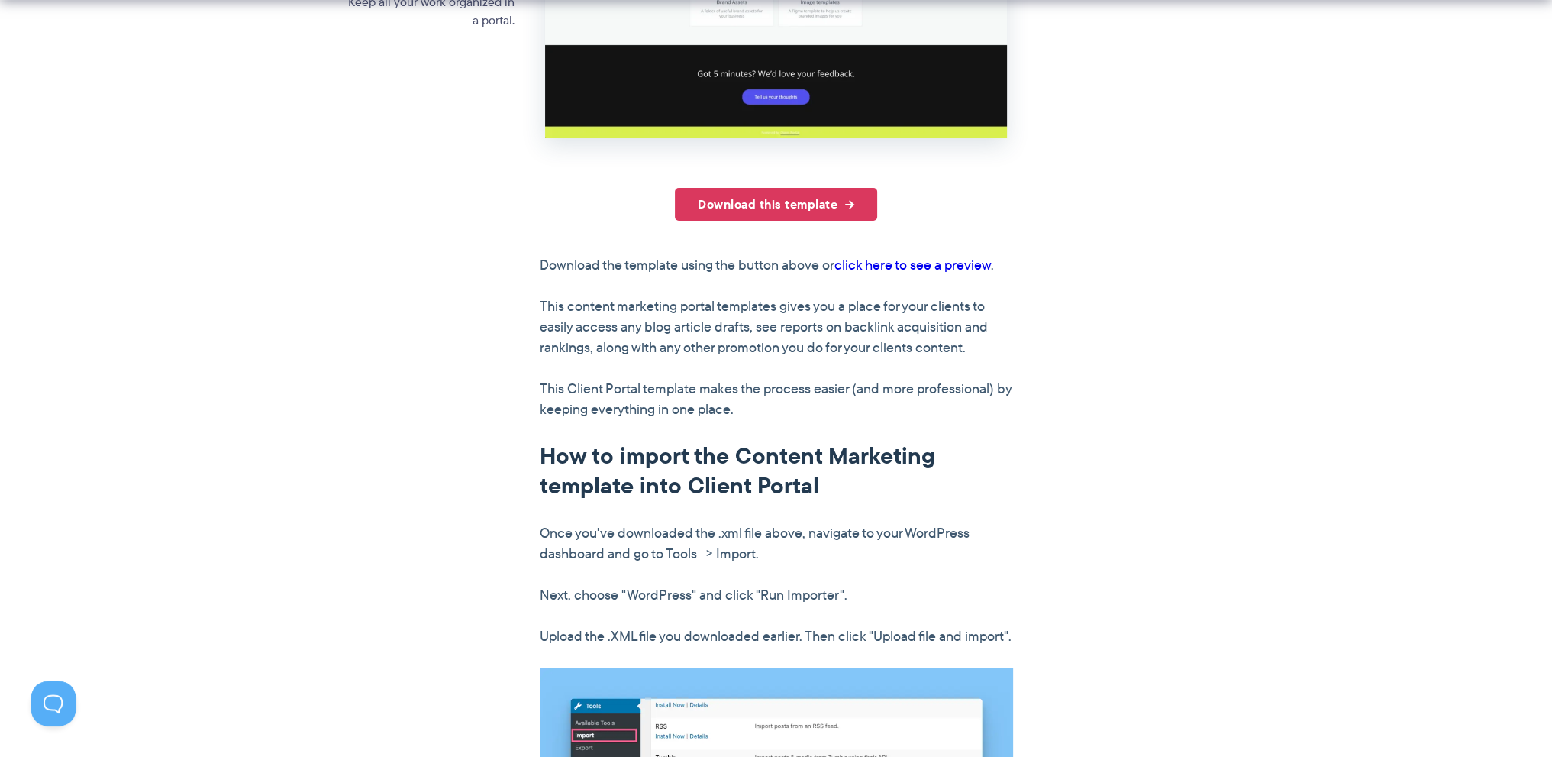
scroll to position [1145, 0]
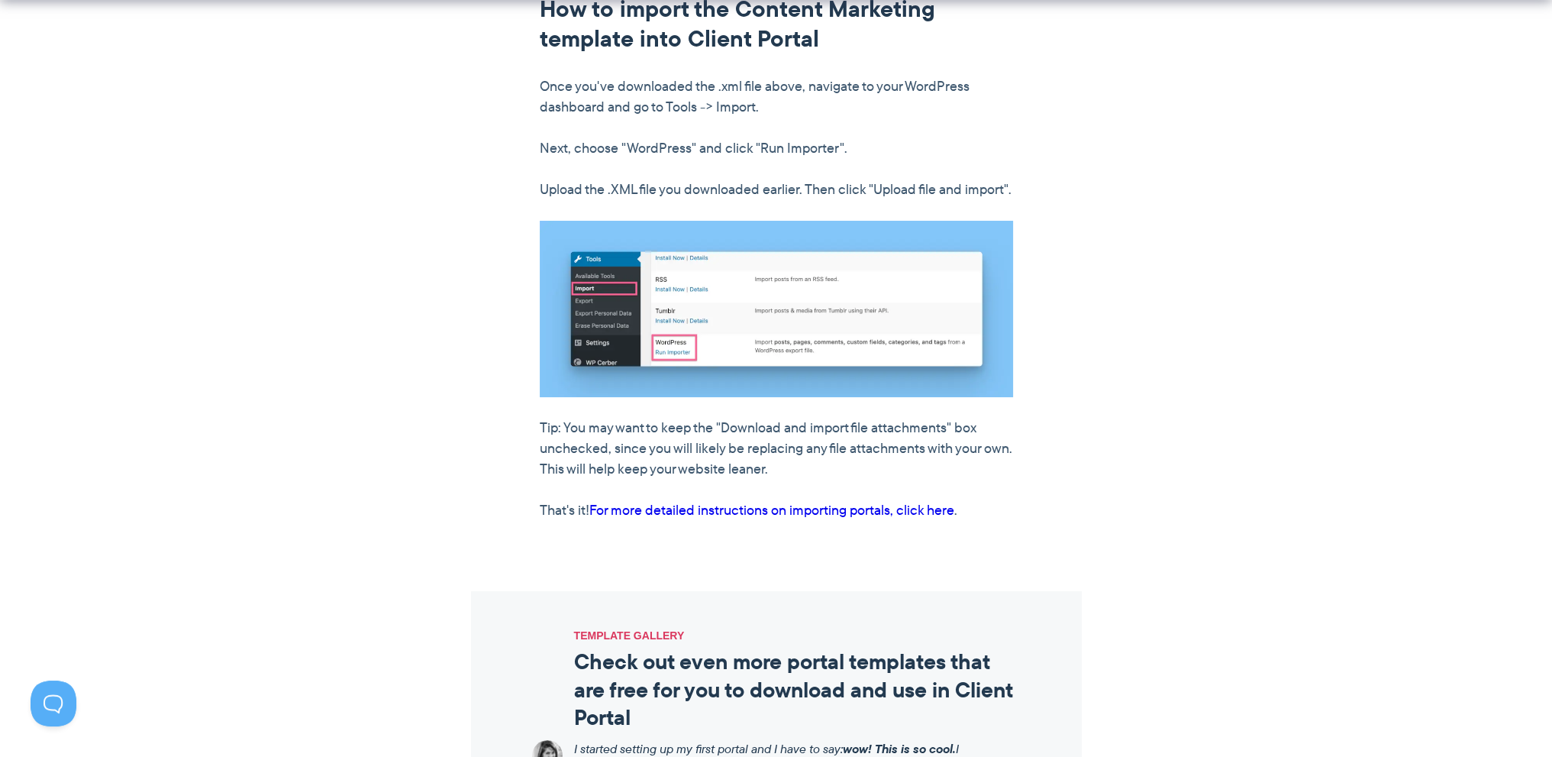
click at [1023, 156] on div "Download this template Download the template using the button above or click he…" at bounding box center [776, 131] width 880 height 780
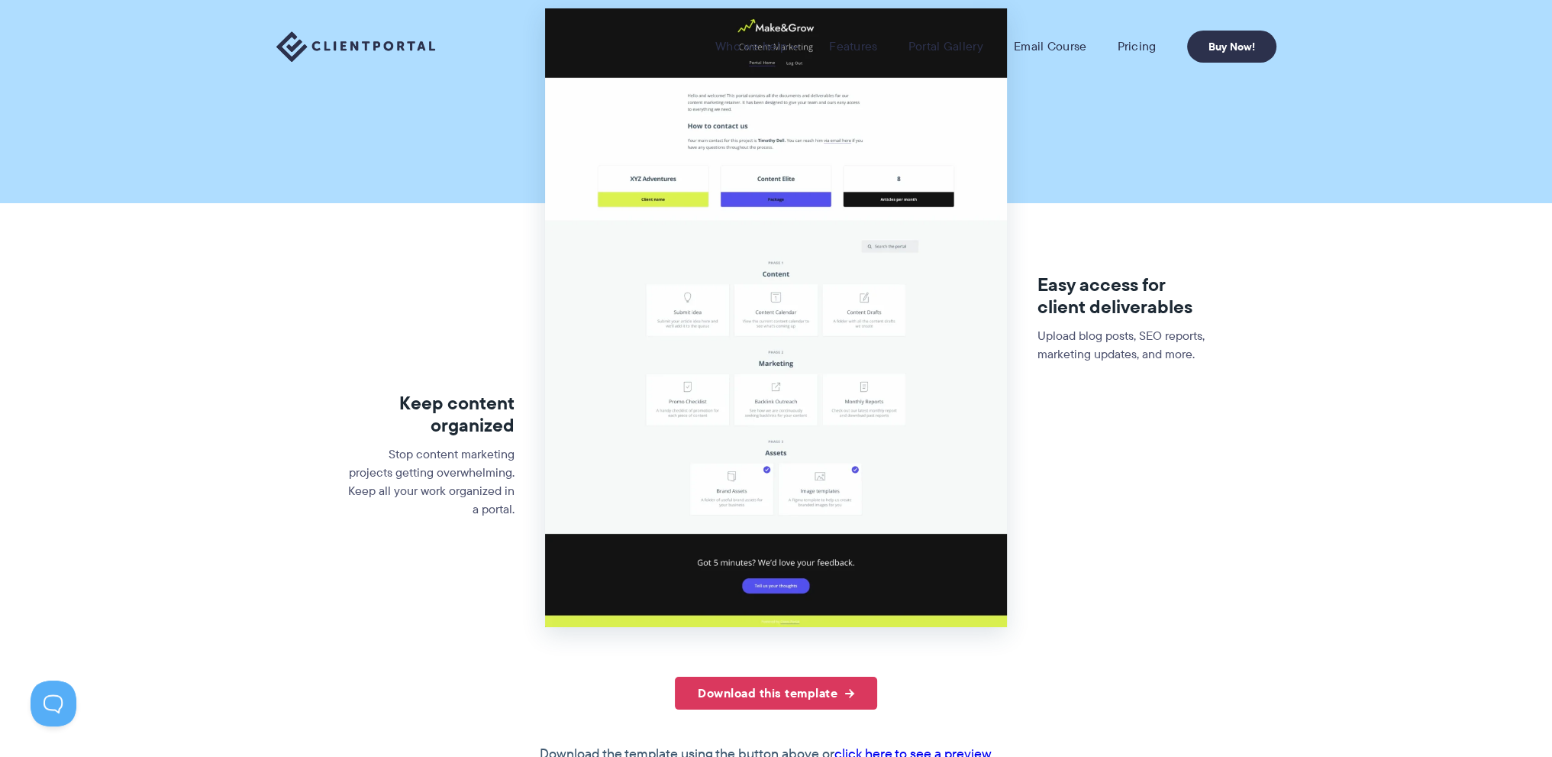
scroll to position [0, 0]
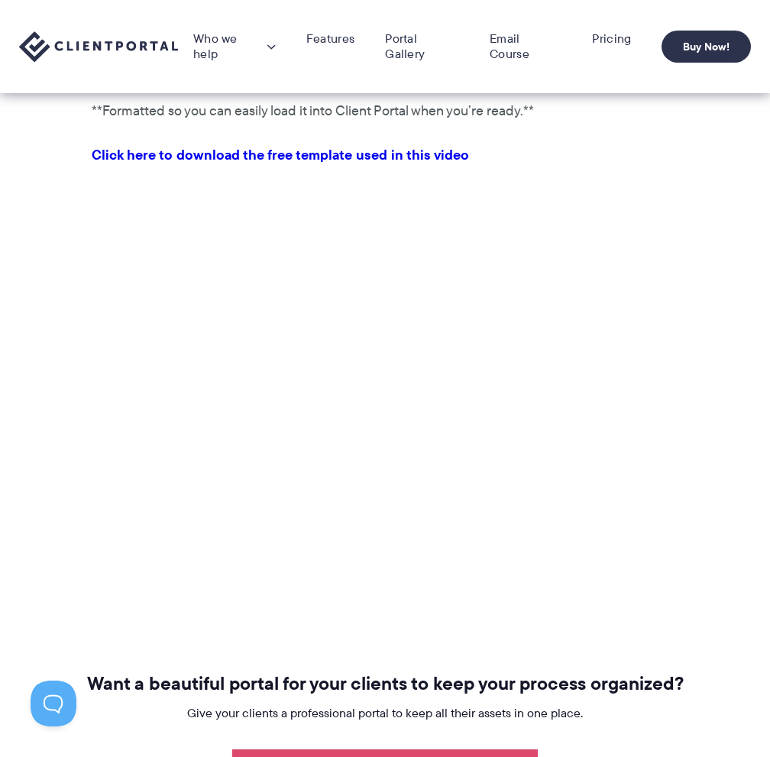
scroll to position [535, 0]
